Goal: Task Accomplishment & Management: Manage account settings

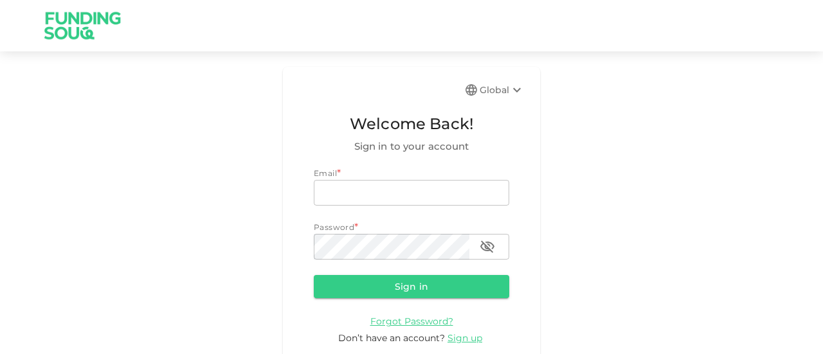
type input "[EMAIL_ADDRESS][DOMAIN_NAME]"
drag, startPoint x: 0, startPoint y: 0, endPoint x: 406, endPoint y: 285, distance: 496.4
click at [406, 285] on button "Sign in" at bounding box center [411, 286] width 195 height 23
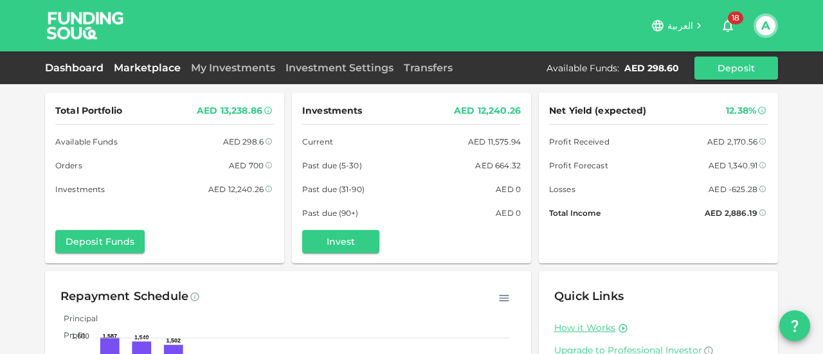
click at [164, 65] on link "Marketplace" at bounding box center [147, 68] width 77 height 12
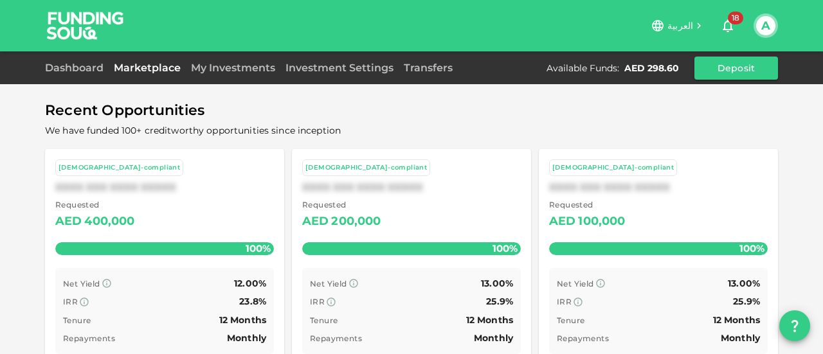
scroll to position [121, 0]
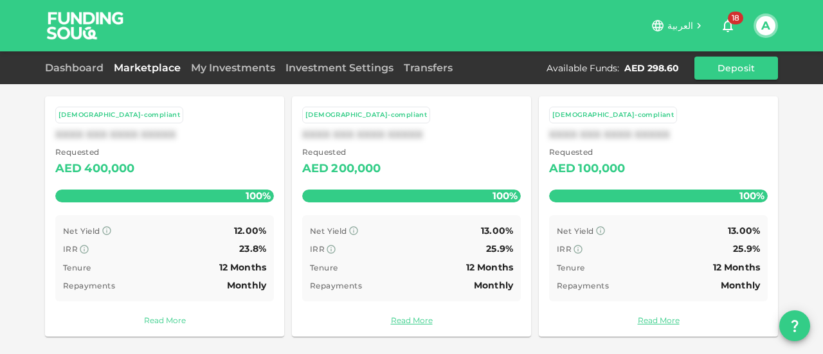
click at [167, 318] on link "Read More" at bounding box center [164, 320] width 219 height 12
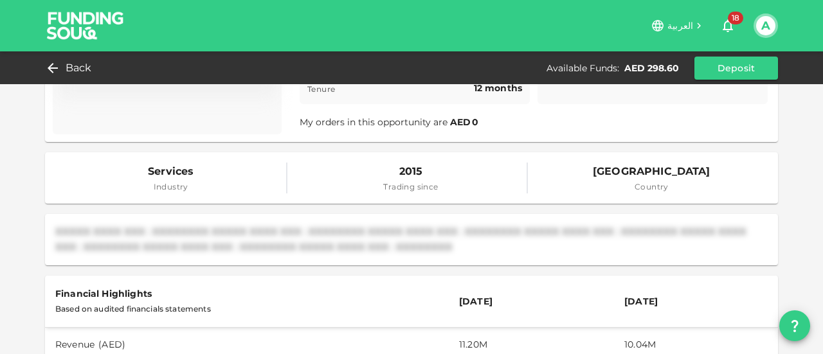
scroll to position [193, 0]
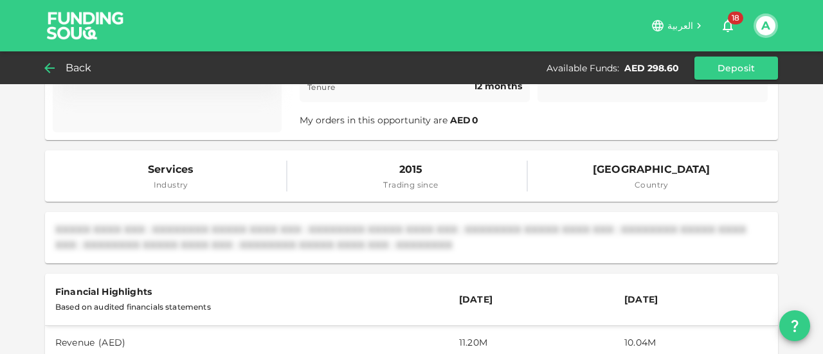
click at [60, 70] on div "Back" at bounding box center [71, 68] width 52 height 18
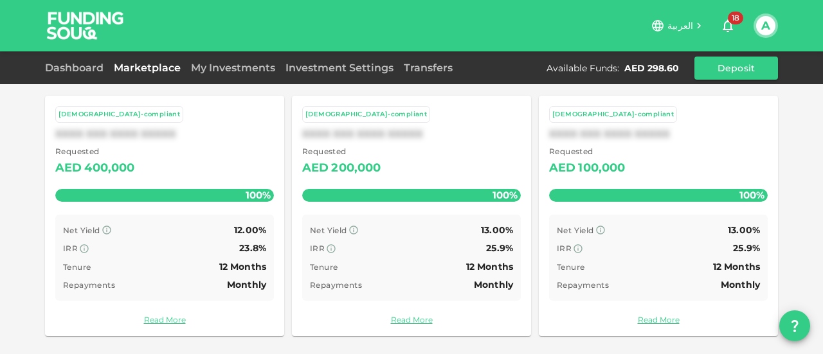
scroll to position [121, 0]
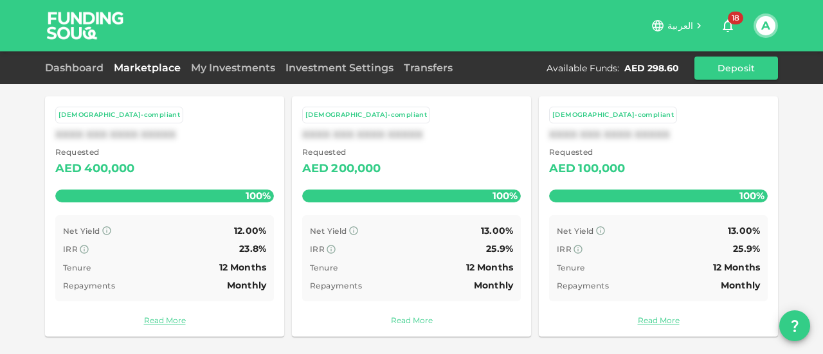
click at [393, 317] on link "Read More" at bounding box center [411, 320] width 219 height 12
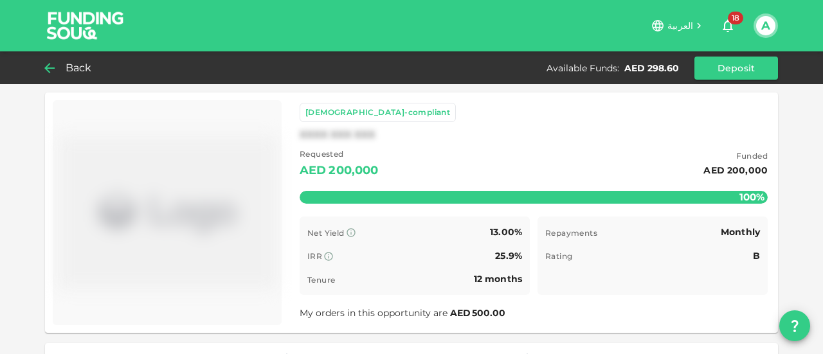
click at [60, 65] on div "Back" at bounding box center [71, 68] width 52 height 18
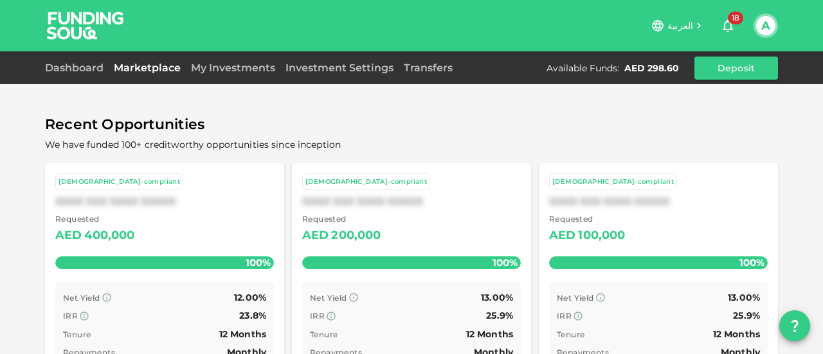
scroll to position [121, 0]
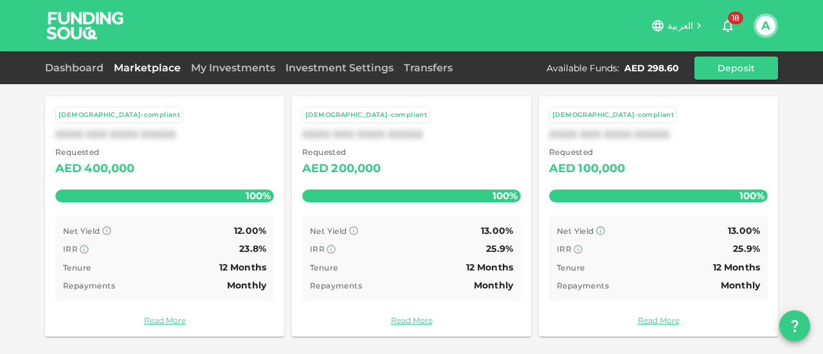
click at [361, 157] on span "Requested" at bounding box center [341, 152] width 79 height 13
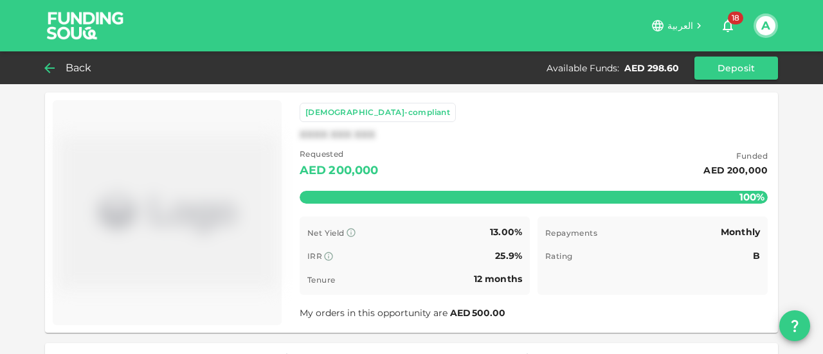
click at [66, 66] on span "Back" at bounding box center [79, 68] width 26 height 18
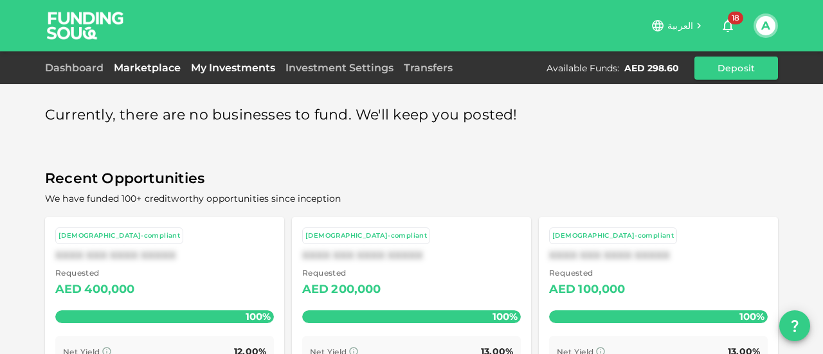
click at [224, 68] on link "My Investments" at bounding box center [233, 68] width 94 height 12
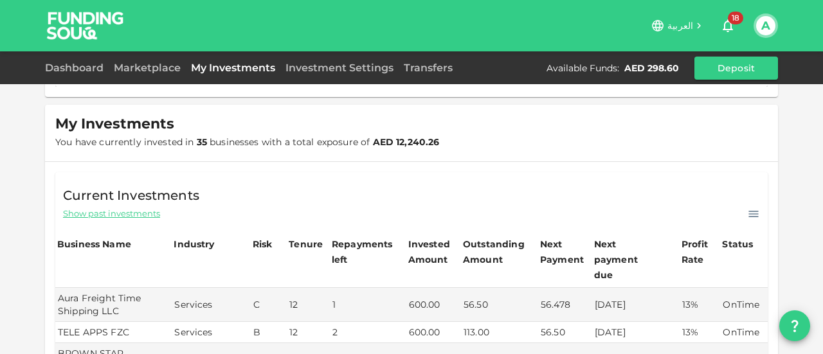
scroll to position [129, 0]
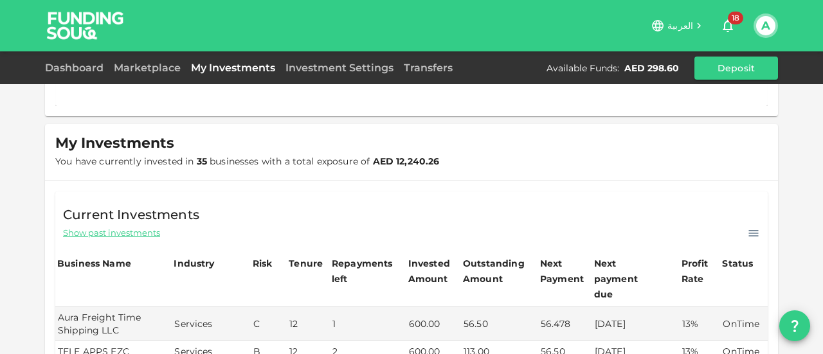
click at [181, 164] on span "You have currently invested in 35 businesses with a total exposure of AED 12,24…" at bounding box center [247, 162] width 384 height 12
click at [135, 231] on span "Show past investments" at bounding box center [111, 233] width 97 height 12
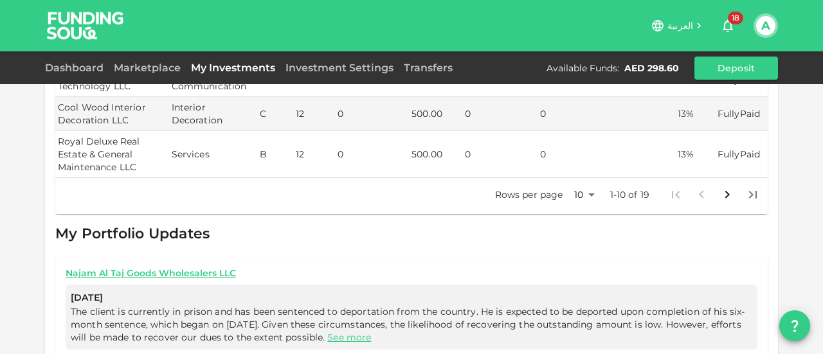
scroll to position [643, 0]
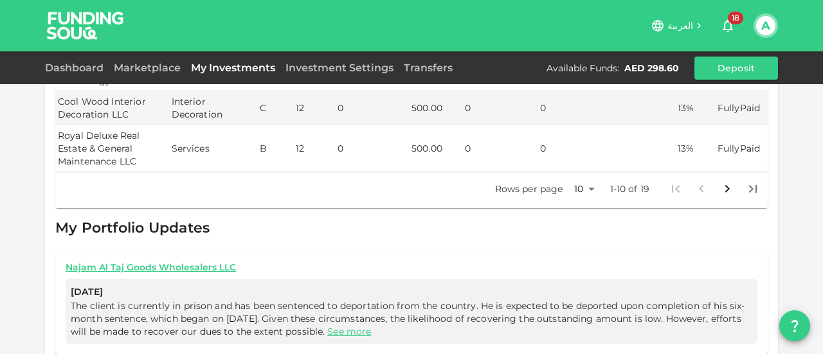
click at [724, 181] on icon "Go to next page" at bounding box center [726, 188] width 15 height 15
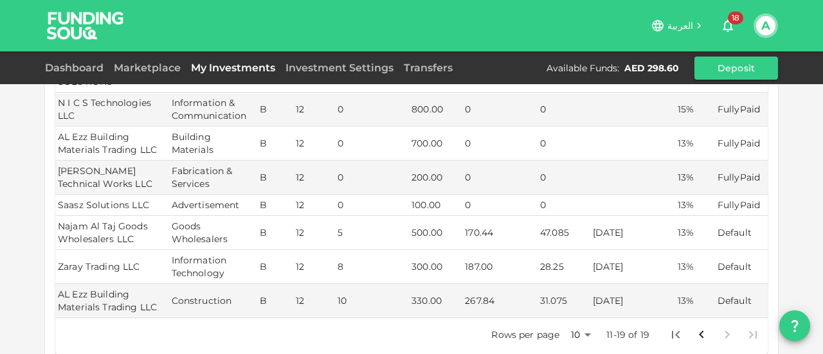
scroll to position [430, 0]
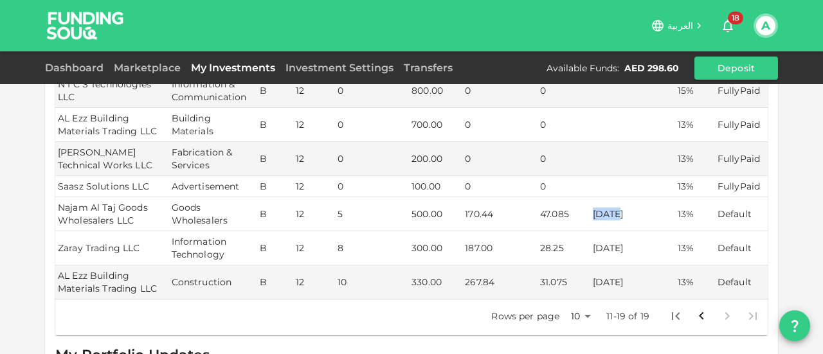
drag, startPoint x: 589, startPoint y: 196, endPoint x: 611, endPoint y: 199, distance: 22.0
click at [611, 199] on td "[DATE]" at bounding box center [632, 214] width 85 height 34
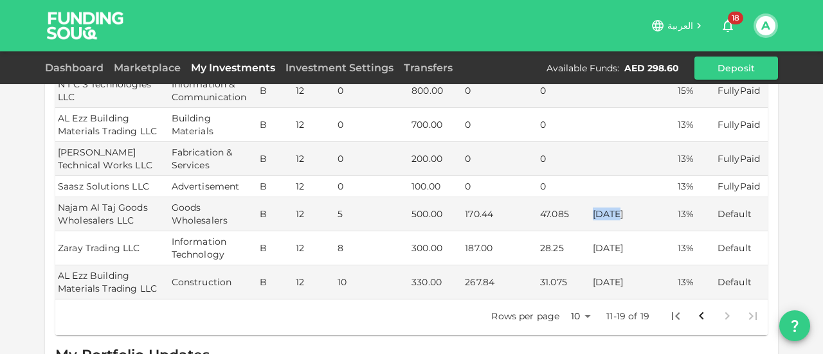
drag, startPoint x: 586, startPoint y: 231, endPoint x: 635, endPoint y: 223, distance: 49.6
click at [635, 231] on td "[DATE]" at bounding box center [632, 248] width 85 height 34
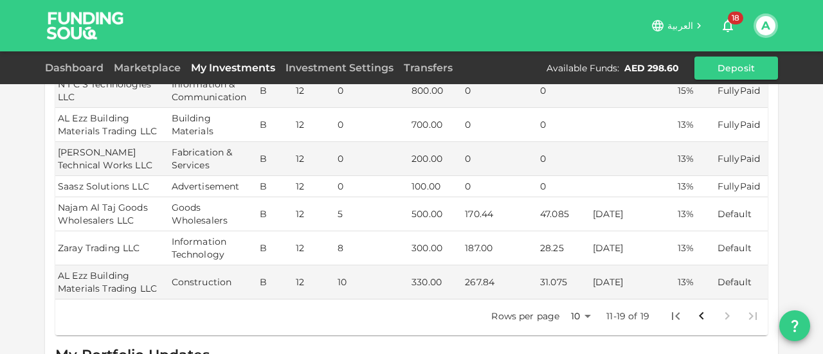
click at [718, 197] on td "Default" at bounding box center [741, 214] width 53 height 34
click at [468, 197] on td "170.44" at bounding box center [499, 214] width 75 height 34
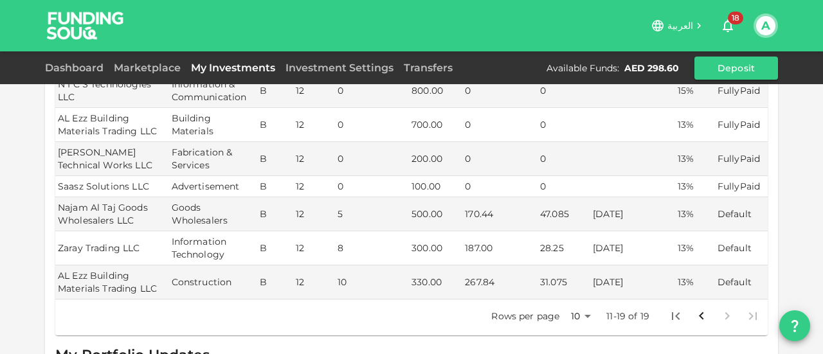
click at [470, 231] on td "187.00" at bounding box center [499, 248] width 75 height 34
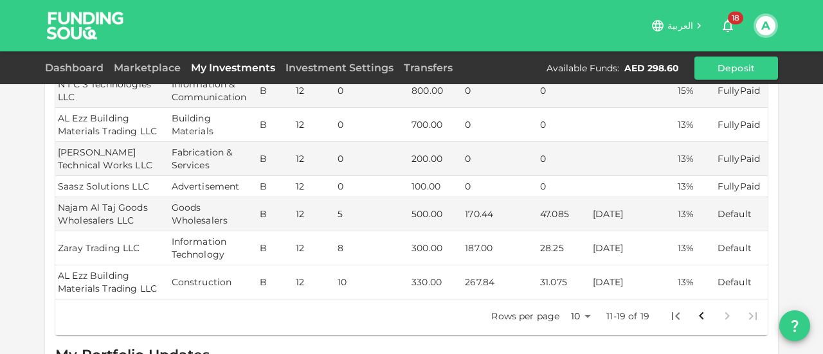
click at [472, 265] on td "267.84" at bounding box center [499, 282] width 75 height 34
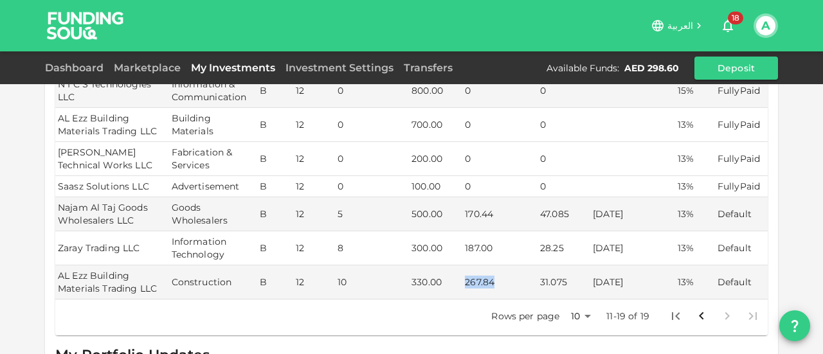
click at [568, 142] on td "0" at bounding box center [563, 159] width 53 height 34
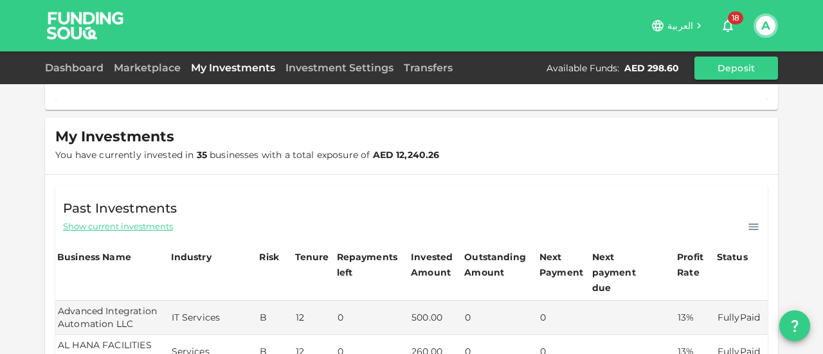
scroll to position [44, 0]
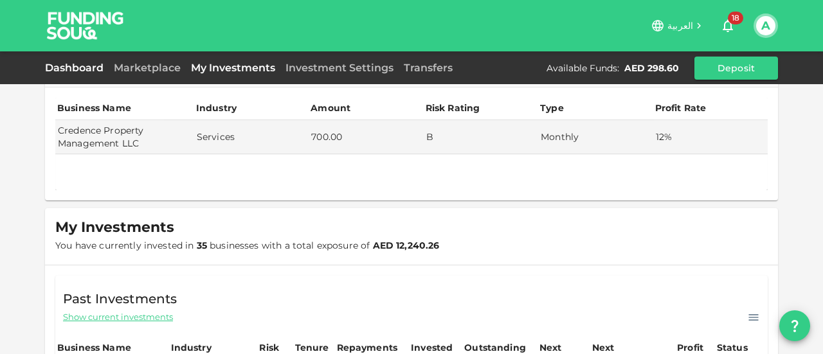
click at [89, 68] on link "Dashboard" at bounding box center [77, 68] width 64 height 12
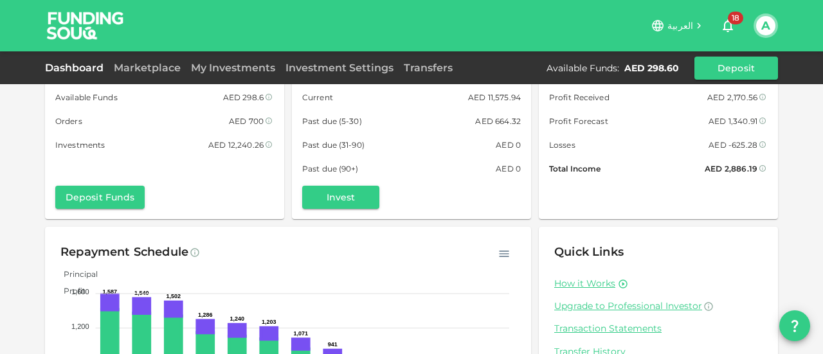
click at [731, 142] on div "AED -625.28" at bounding box center [732, 144] width 49 height 13
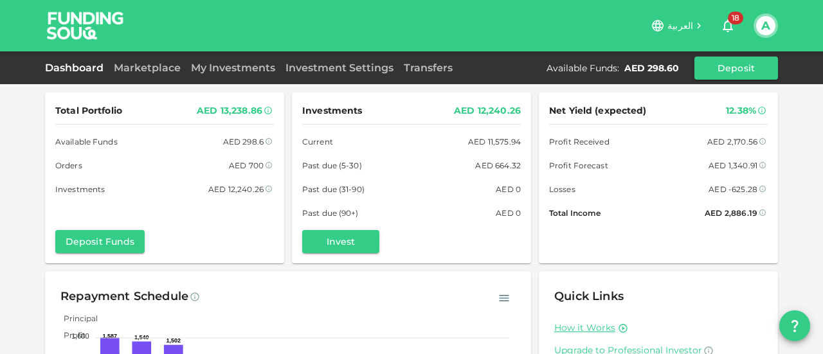
click at [494, 138] on div "AED 11,575.94" at bounding box center [494, 141] width 53 height 13
click at [492, 164] on div "AED 664.32" at bounding box center [498, 165] width 46 height 13
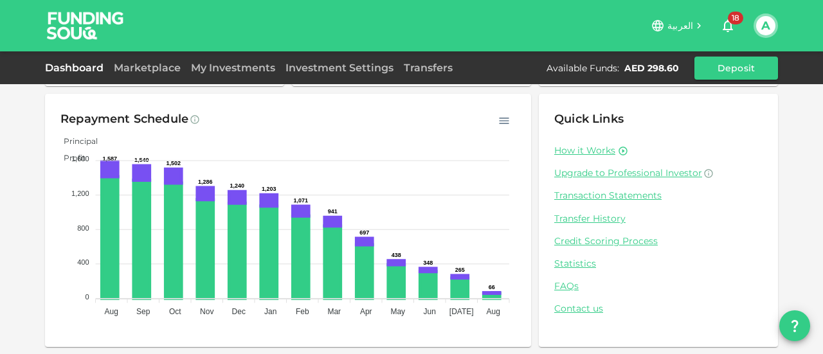
scroll to position [113, 0]
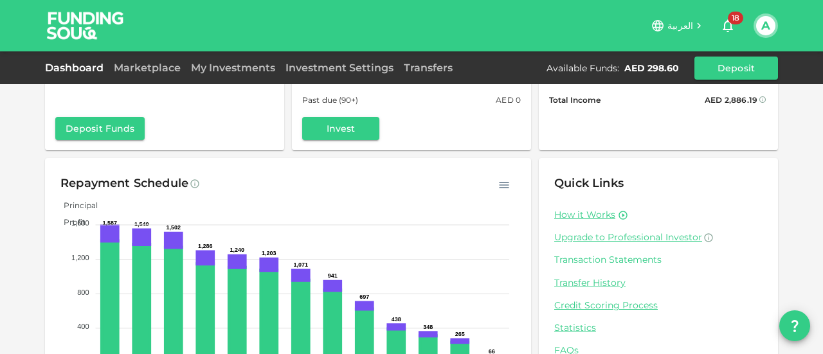
click at [620, 263] on link "Transaction Statements" at bounding box center [658, 260] width 208 height 12
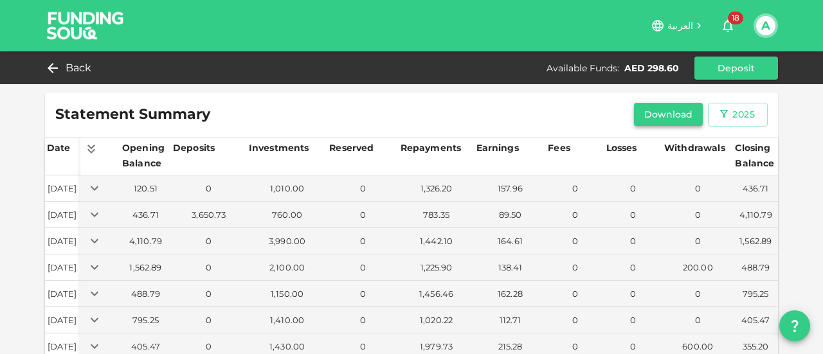
click at [670, 115] on button "Download" at bounding box center [668, 114] width 69 height 23
click at [725, 114] on div "2025" at bounding box center [737, 115] width 39 height 16
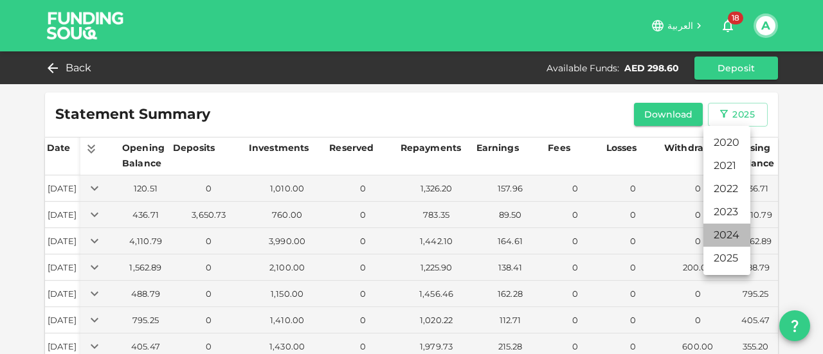
click at [720, 233] on li "2024" at bounding box center [726, 235] width 47 height 23
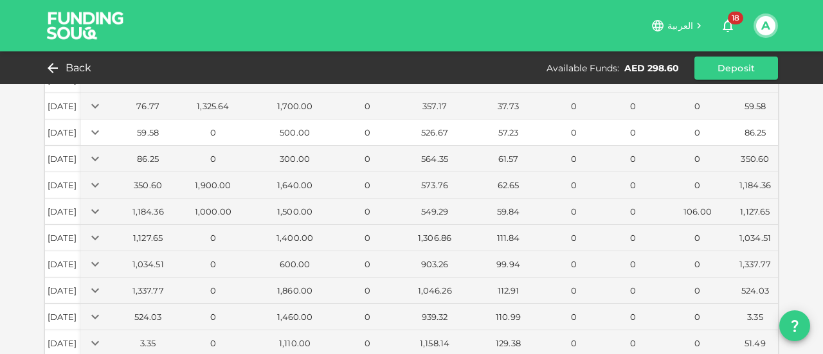
scroll to position [204, 0]
